Goal: Check status: Check status

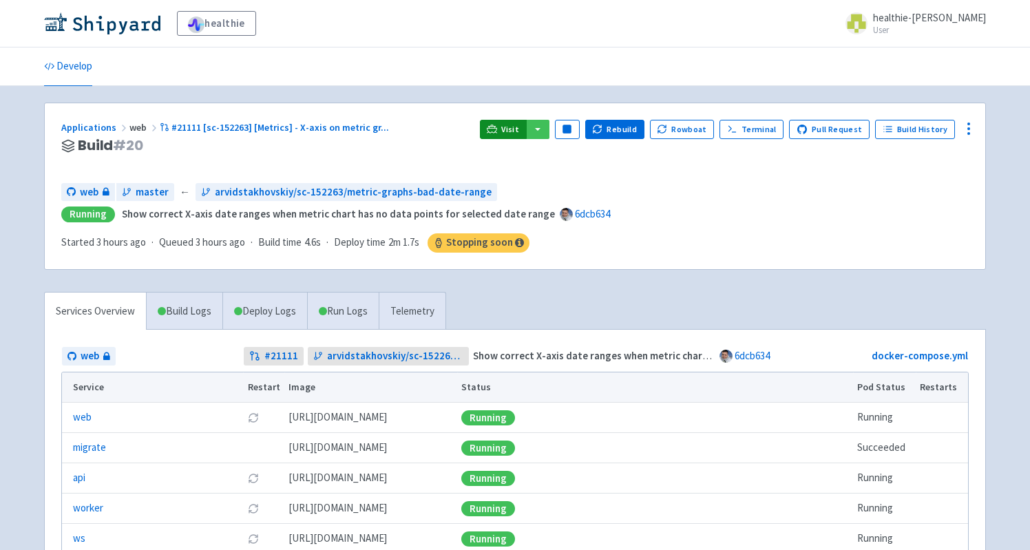
click at [497, 129] on icon at bounding box center [492, 129] width 10 height 10
click at [627, 125] on button "Rebuild" at bounding box center [614, 129] width 59 height 19
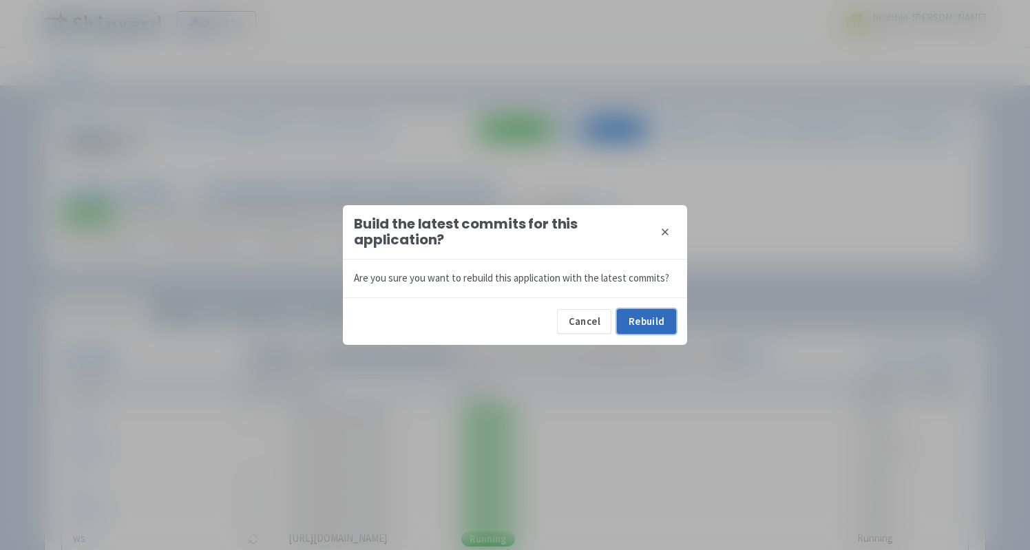
click at [645, 322] on button "Rebuild" at bounding box center [646, 321] width 59 height 25
